Goal: Transaction & Acquisition: Purchase product/service

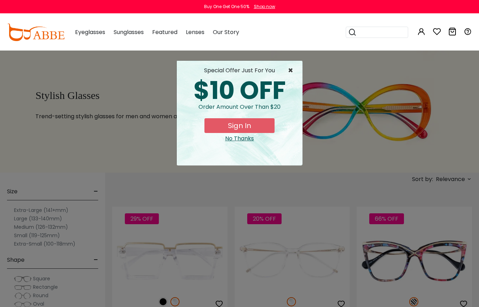
click at [291, 72] on span "×" at bounding box center [292, 70] width 9 height 8
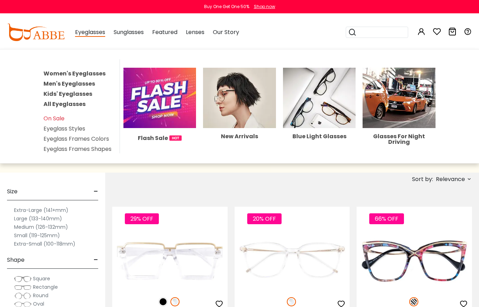
click at [83, 74] on link "Women's Eyeglasses" at bounding box center [75, 73] width 62 height 8
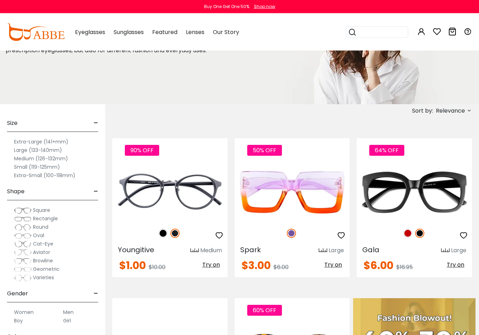
scroll to position [72, 0]
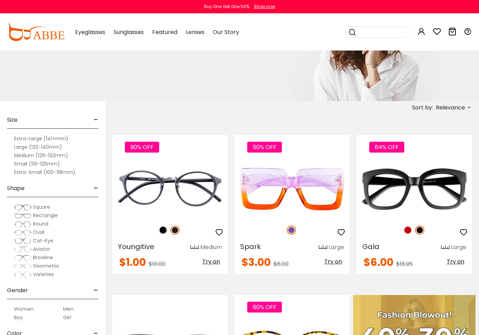
click at [39, 225] on span "Round" at bounding box center [40, 223] width 15 height 7
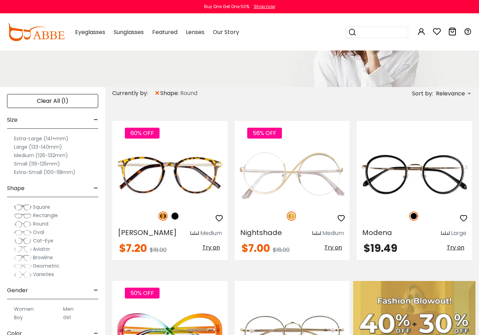
scroll to position [92, 0]
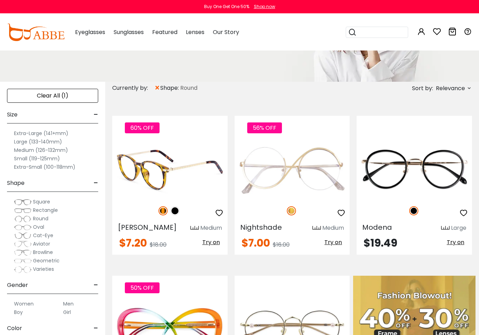
click at [196, 170] on img at bounding box center [169, 170] width 115 height 58
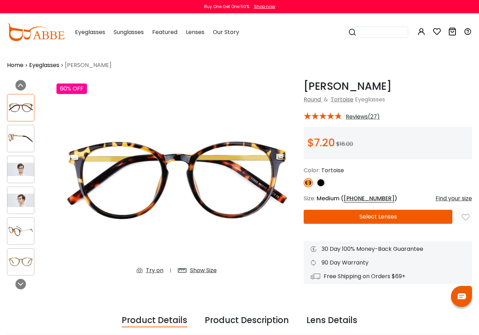
click at [386, 215] on button "Select Lenses" at bounding box center [378, 217] width 149 height 14
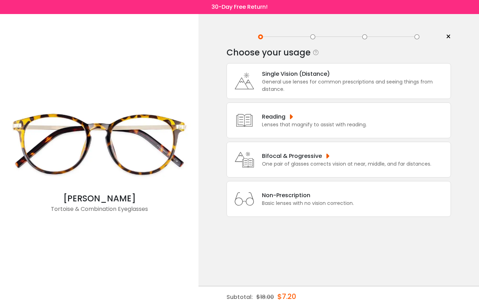
click at [335, 200] on div "Non-Prescription" at bounding box center [308, 195] width 92 height 9
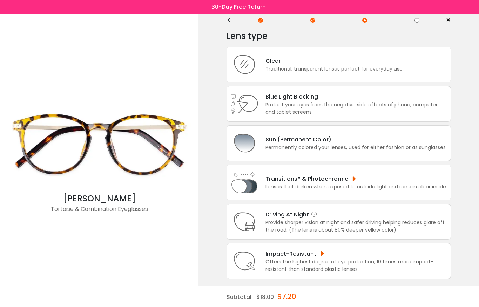
scroll to position [28, 0]
click at [349, 210] on div "Driving At Night" at bounding box center [357, 214] width 182 height 9
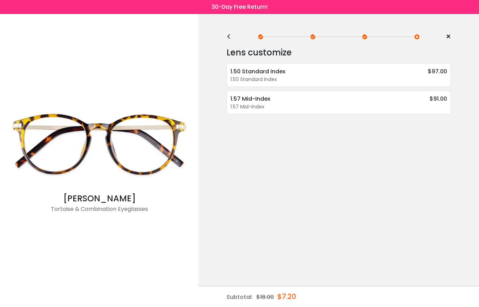
scroll to position [0, 0]
click at [365, 36] on div at bounding box center [364, 36] width 5 height 5
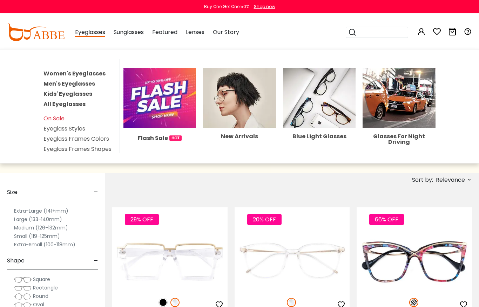
click at [92, 72] on link "Women's Eyeglasses" at bounding box center [75, 73] width 62 height 8
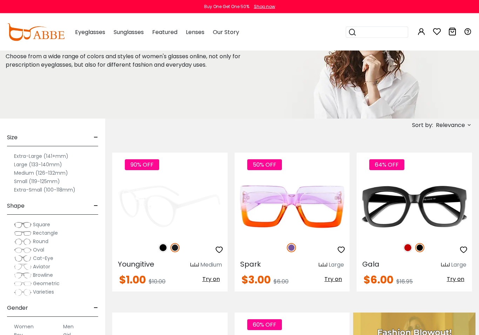
scroll to position [55, 0]
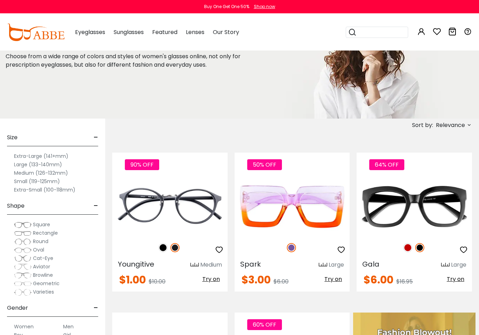
click at [46, 241] on span "Round" at bounding box center [40, 241] width 15 height 7
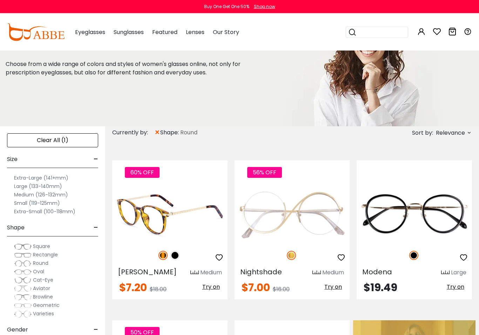
scroll to position [48, 0]
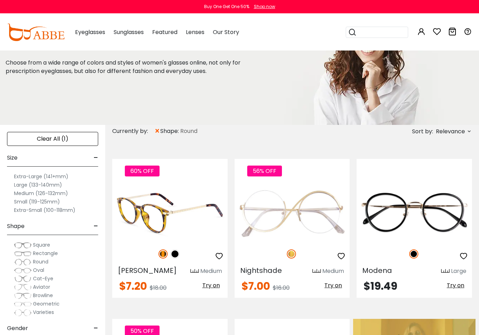
click at [198, 222] on img at bounding box center [169, 213] width 115 height 58
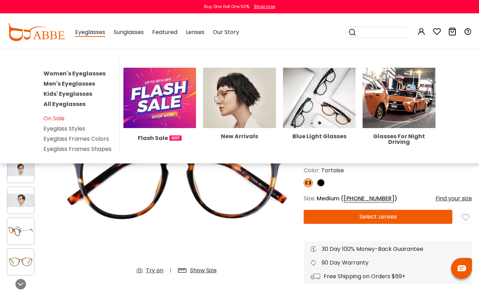
click at [78, 74] on link "Women's Eyeglasses" at bounding box center [75, 73] width 62 height 8
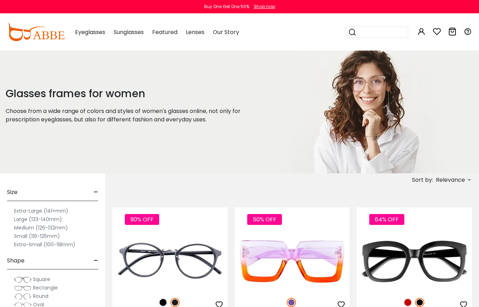
click at [42, 297] on span "Round" at bounding box center [40, 296] width 15 height 7
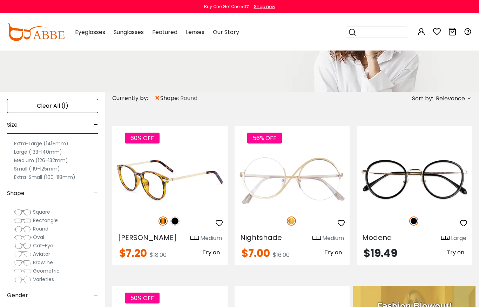
scroll to position [81, 0]
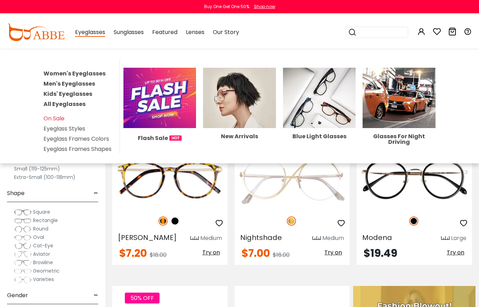
click at [92, 32] on span "Eyeglasses" at bounding box center [90, 32] width 30 height 9
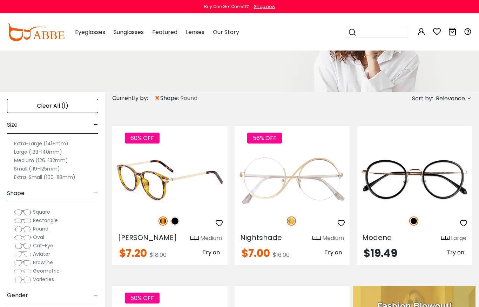
click at [163, 162] on img at bounding box center [169, 180] width 115 height 58
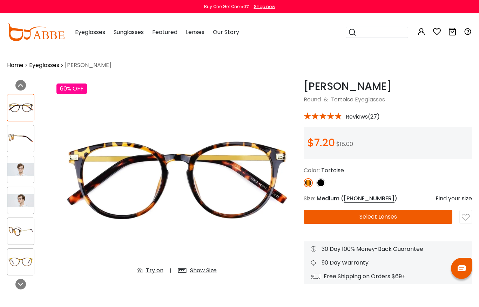
click at [390, 218] on button "Select Lenses" at bounding box center [378, 217] width 149 height 14
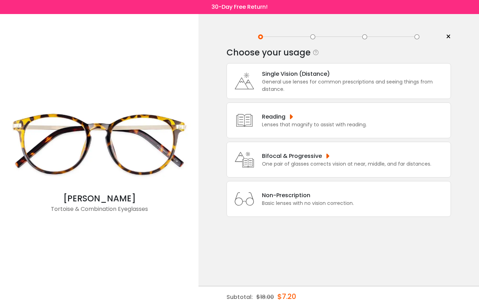
click at [322, 207] on div "Basic lenses with no vision correction." at bounding box center [308, 203] width 92 height 7
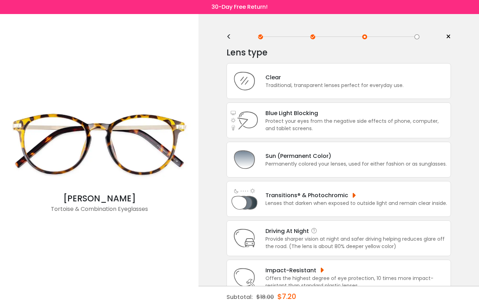
scroll to position [28, 0]
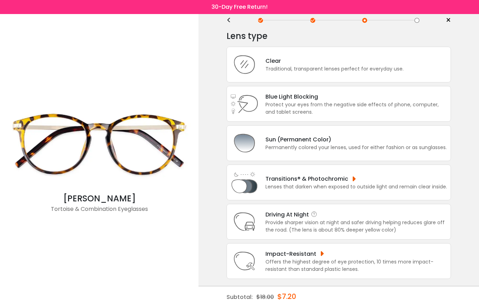
click at [372, 213] on div "Driving At Night" at bounding box center [357, 214] width 182 height 9
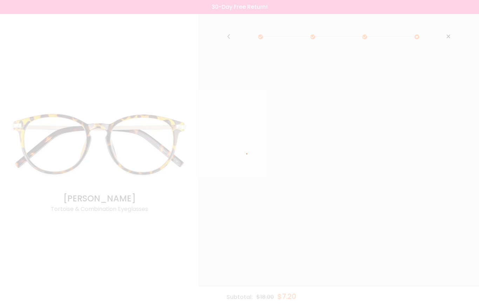
scroll to position [0, 0]
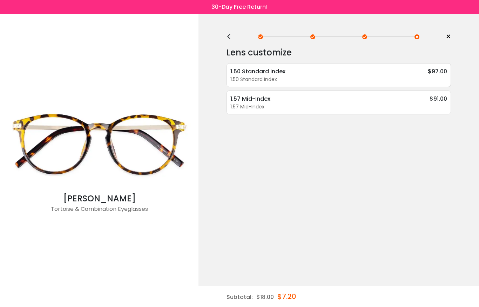
click at [230, 39] on div "<" at bounding box center [232, 37] width 11 height 6
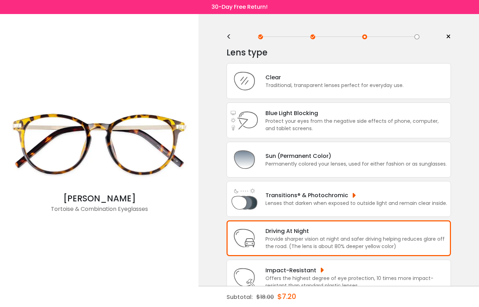
click at [230, 39] on div "<" at bounding box center [232, 37] width 11 height 6
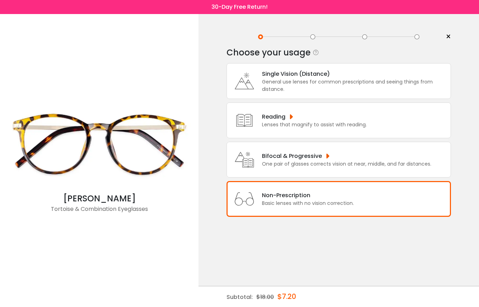
click at [230, 38] on div "< ×" at bounding box center [339, 37] width 225 height 11
click at [328, 200] on div "Non-Prescription" at bounding box center [308, 195] width 92 height 9
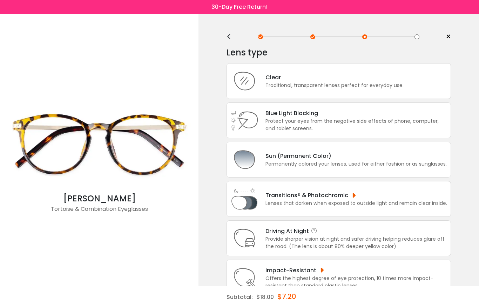
click at [324, 247] on div "Provide sharper vision at night and safer driving helping reduces glare off the…" at bounding box center [357, 242] width 182 height 15
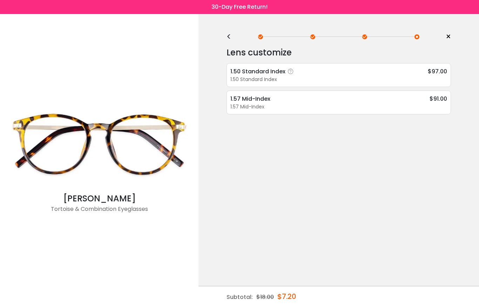
click at [294, 81] on div "1.50 Standard Index" at bounding box center [338, 79] width 217 height 7
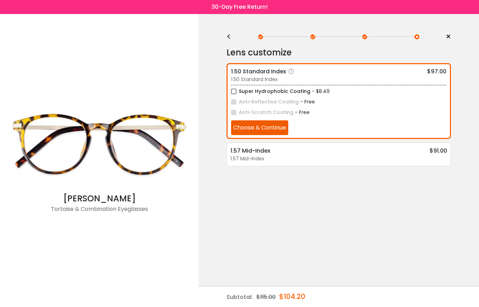
click at [249, 131] on button "Choose & Continue" at bounding box center [259, 127] width 57 height 15
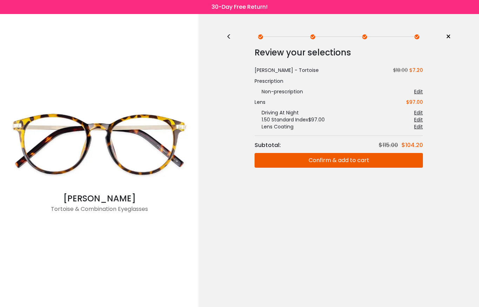
click at [292, 160] on button "Confirm & add to cart" at bounding box center [339, 160] width 168 height 15
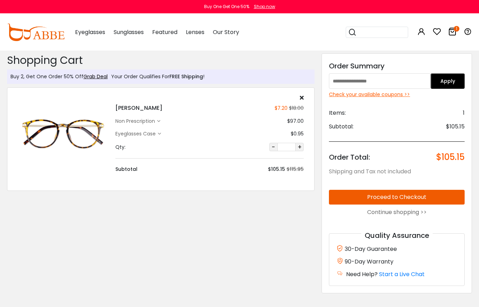
click at [382, 95] on div "Check your available coupons >>" at bounding box center [397, 94] width 136 height 7
click at [355, 198] on button "Proceed to Checkout" at bounding box center [397, 197] width 136 height 15
click at [342, 197] on button "Proceed to Checkout" at bounding box center [397, 197] width 136 height 15
click at [424, 195] on button "Proceed to Checkout" at bounding box center [397, 197] width 136 height 15
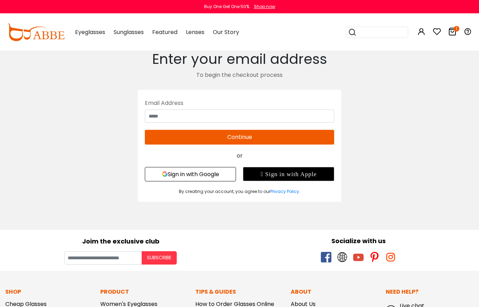
click at [174, 178] on button "Sign in with Google" at bounding box center [190, 174] width 91 height 14
click at [199, 175] on button "Sign in with Google" at bounding box center [190, 174] width 91 height 14
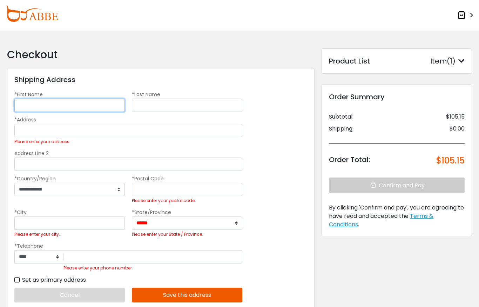
click at [71, 102] on input "*First Name" at bounding box center [69, 105] width 111 height 13
click at [94, 100] on input "*First Name" at bounding box center [69, 105] width 111 height 13
click at [78, 102] on input "*First Name" at bounding box center [69, 105] width 111 height 13
type input "*"
type input "******"
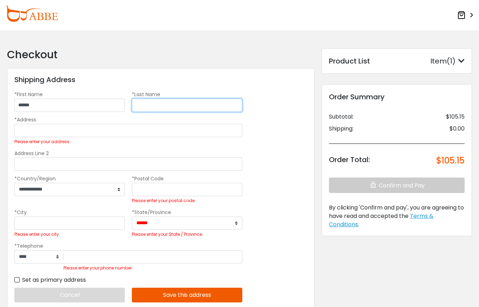
click at [204, 107] on input "*Last Name" at bounding box center [187, 105] width 111 height 13
type input "******"
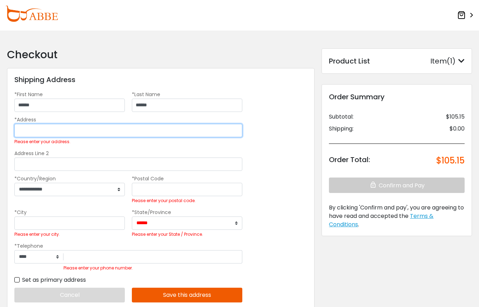
click at [84, 129] on input "*Address" at bounding box center [128, 130] width 228 height 13
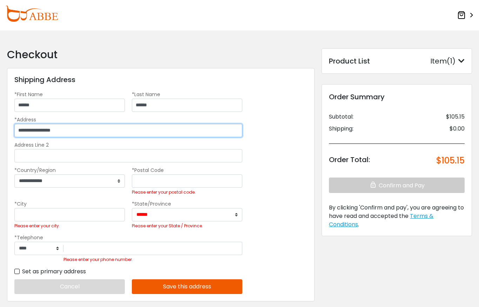
type input "**********"
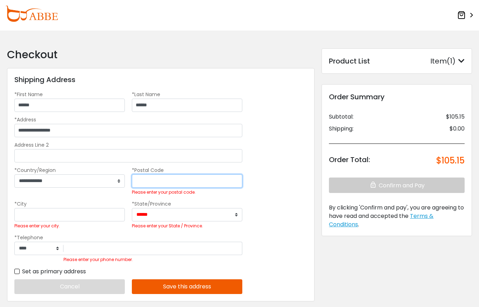
click at [155, 177] on input "*Postal Code" at bounding box center [187, 180] width 111 height 13
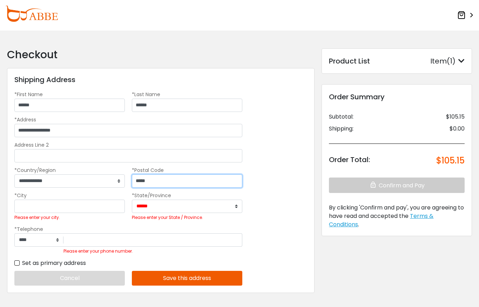
type input "*****"
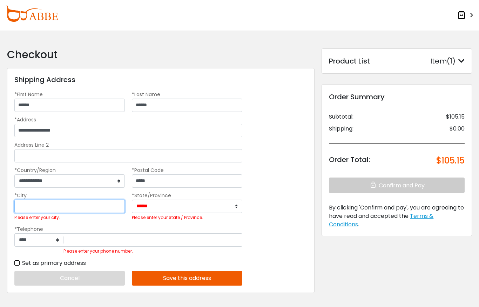
click at [102, 201] on input "*City" at bounding box center [69, 206] width 111 height 13
type input "*"
type input "******"
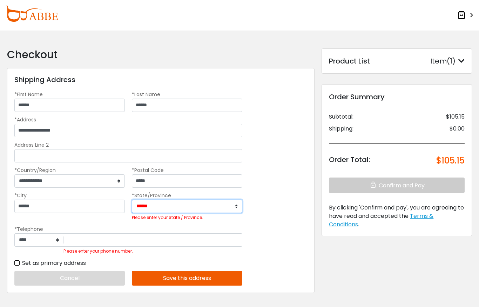
select select "**"
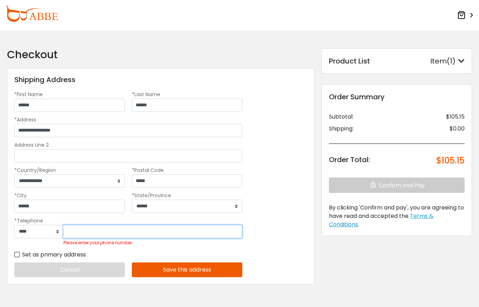
click at [122, 245] on div "Please enter your phone number." at bounding box center [153, 236] width 179 height 22
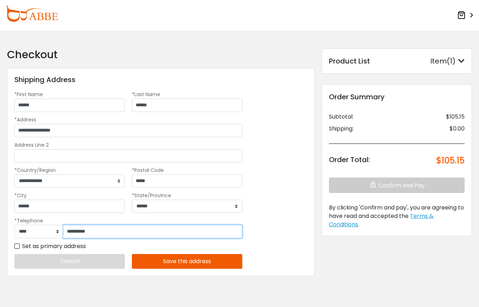
type input "**********"
click at [17, 246] on label "Set as primary address" at bounding box center [50, 246] width 72 height 9
click at [214, 267] on button "Save this address" at bounding box center [187, 261] width 111 height 15
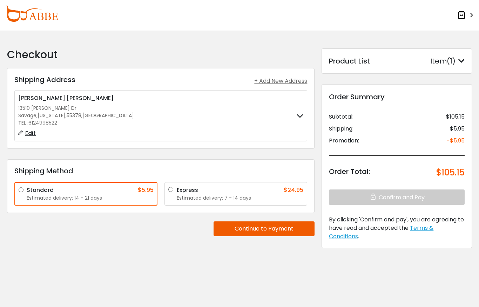
click at [238, 232] on button "Continue to Payment" at bounding box center [264, 228] width 101 height 15
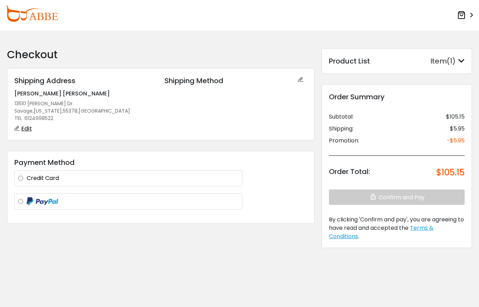
click at [129, 179] on label "Credit Card" at bounding box center [133, 178] width 212 height 8
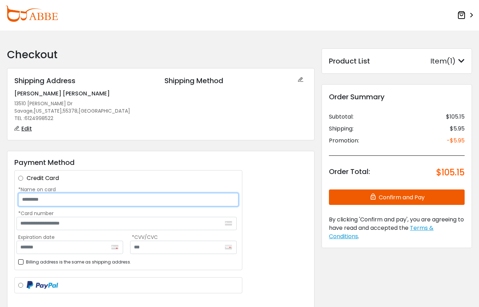
click at [95, 201] on input "*Name on card" at bounding box center [128, 199] width 220 height 13
type input "**********"
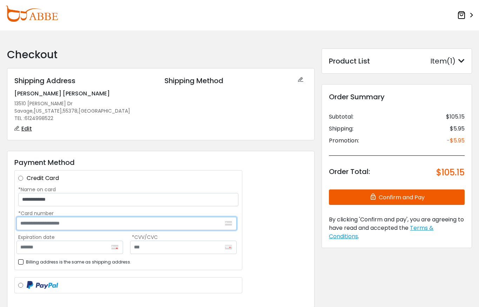
click at [43, 227] on input "*Card number" at bounding box center [126, 223] width 220 height 13
type input "**********"
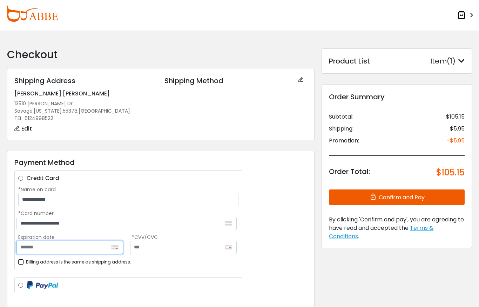
click at [31, 246] on input "Expiration date" at bounding box center [69, 247] width 107 height 13
type input "*******"
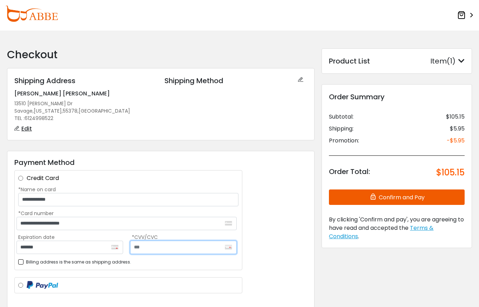
click at [143, 248] on input "text" at bounding box center [183, 247] width 107 height 13
type input "***"
click at [339, 196] on button "Confirm and Pay" at bounding box center [397, 196] width 136 height 15
